Goal: Navigation & Orientation: Find specific page/section

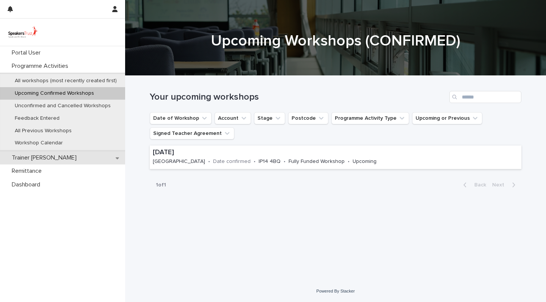
click at [28, 157] on p "Trainer [PERSON_NAME]" at bounding box center [46, 157] width 74 height 7
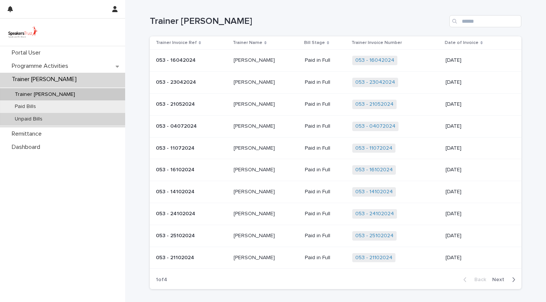
click at [41, 116] on p "Unpaid Bills" at bounding box center [29, 119] width 40 height 6
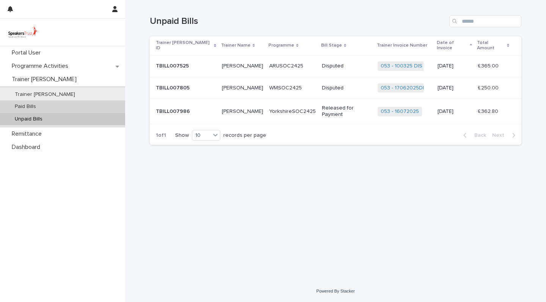
click at [28, 105] on p "Paid Bills" at bounding box center [25, 106] width 33 height 6
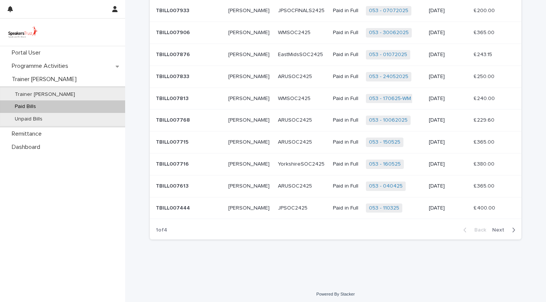
scroll to position [49, 0]
click at [501, 228] on span "Next" at bounding box center [500, 230] width 17 height 5
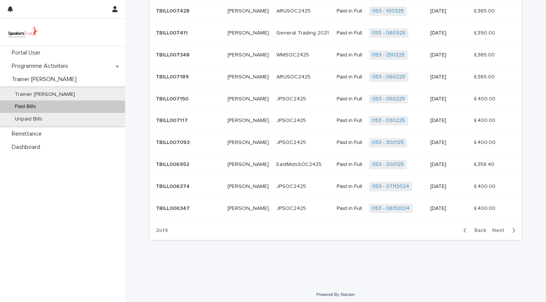
click at [501, 228] on span "Next" at bounding box center [500, 230] width 17 height 5
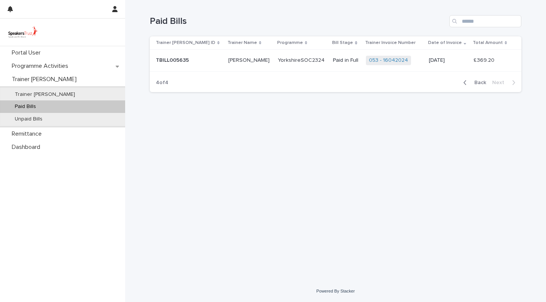
click at [466, 80] on icon "button" at bounding box center [464, 82] width 3 height 7
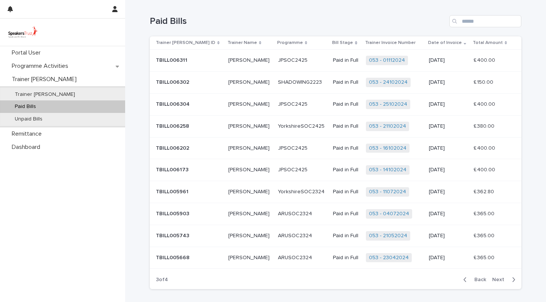
click at [512, 277] on icon "button" at bounding box center [512, 279] width 3 height 7
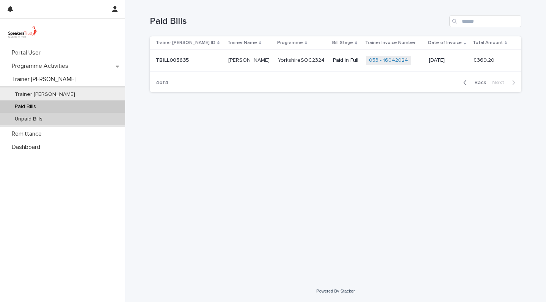
click at [27, 117] on p "Unpaid Bills" at bounding box center [29, 119] width 40 height 6
